Goal: Transaction & Acquisition: Purchase product/service

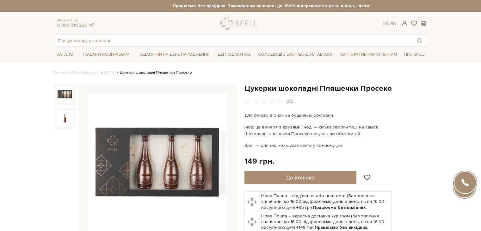
click at [183, 38] on input "text" at bounding box center [233, 40] width 358 height 11
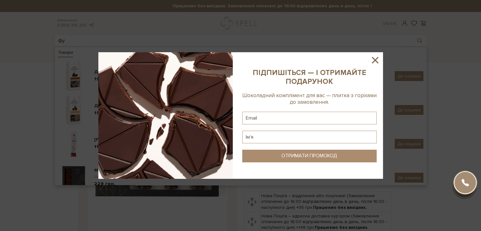
type input "фу"
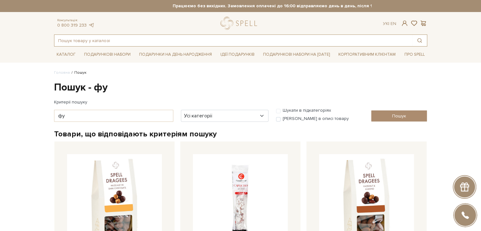
click at [182, 37] on input "text" at bounding box center [233, 40] width 358 height 11
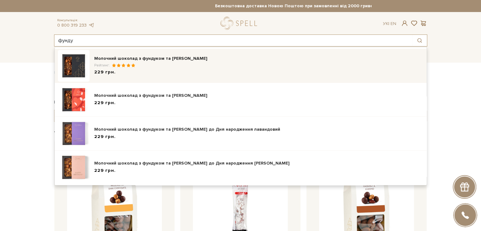
type input "фунду"
click at [178, 70] on div "229 грн." at bounding box center [258, 72] width 329 height 7
